Goal: Task Accomplishment & Management: Manage account settings

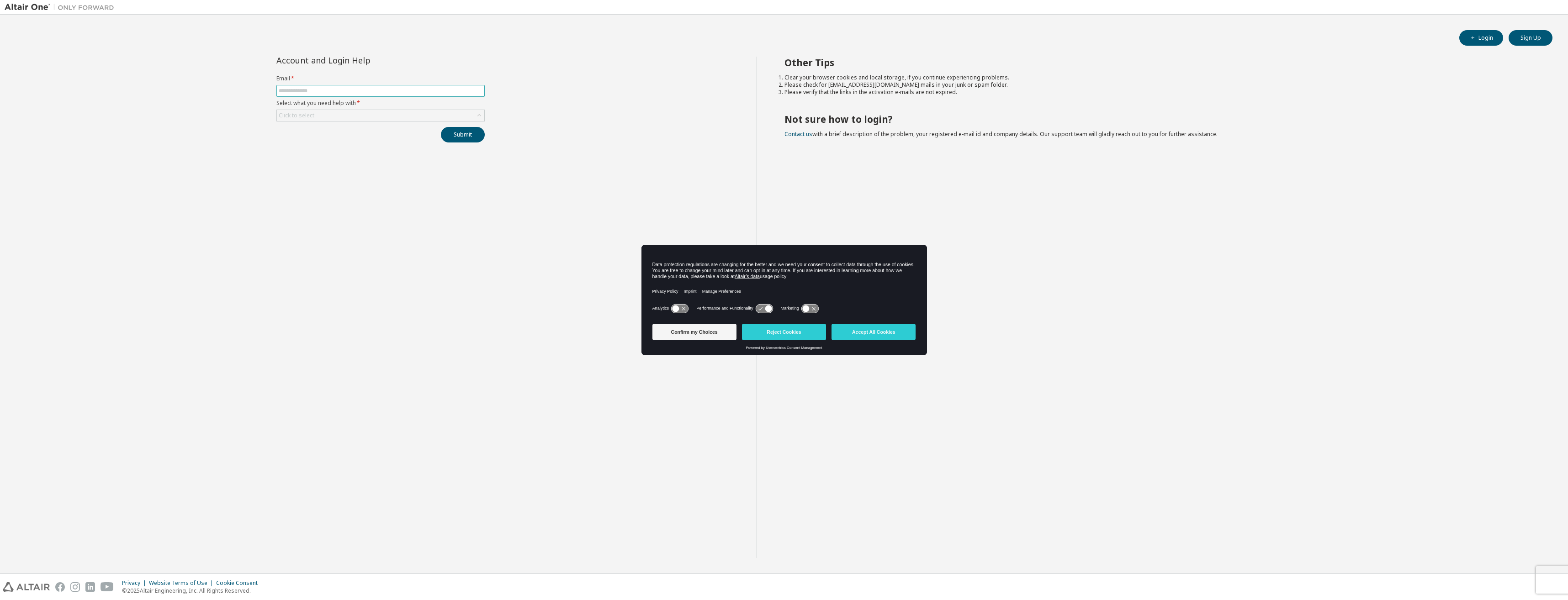
click at [408, 89] on input "text" at bounding box center [380, 91] width 204 height 7
type input "**********"
click at [349, 114] on div "Click to select" at bounding box center [380, 116] width 208 height 11
click at [331, 138] on li "I forgot my password" at bounding box center [380, 141] width 206 height 12
click at [463, 135] on button "Submit" at bounding box center [463, 135] width 44 height 16
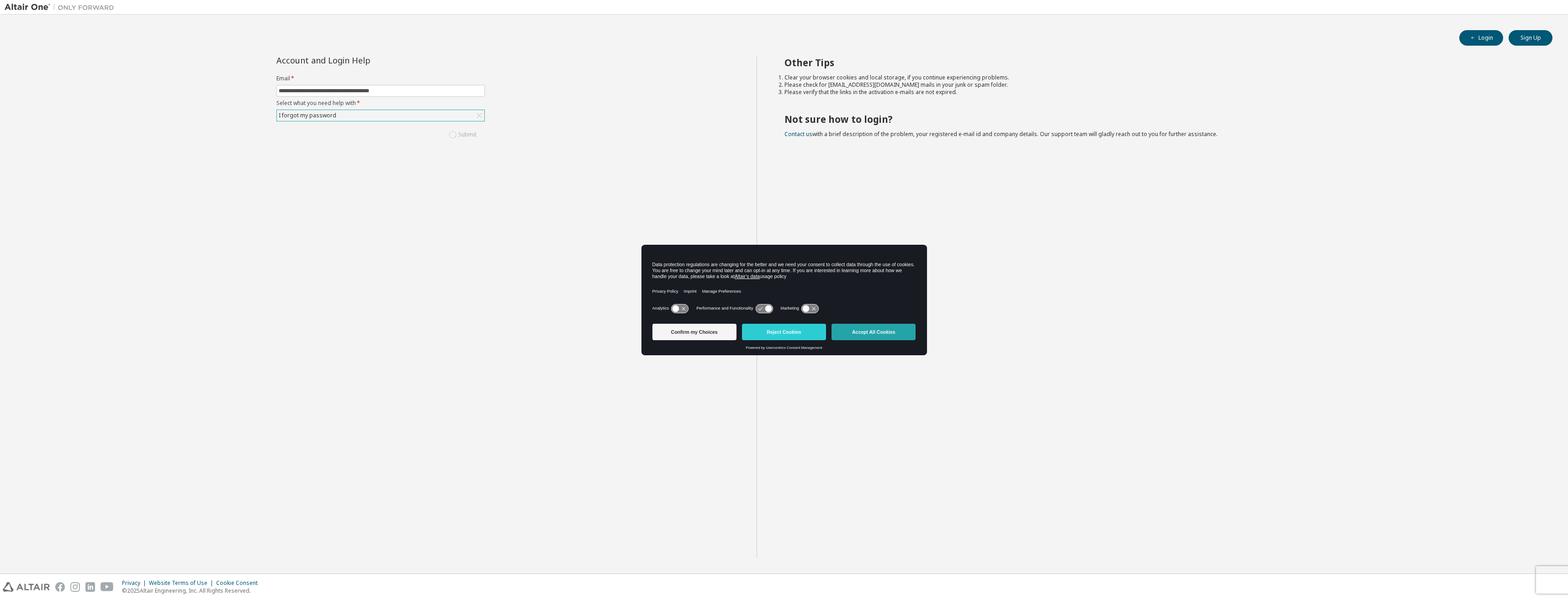
click at [884, 334] on button "Accept All Cookies" at bounding box center [873, 332] width 84 height 16
